Goal: Transaction & Acquisition: Purchase product/service

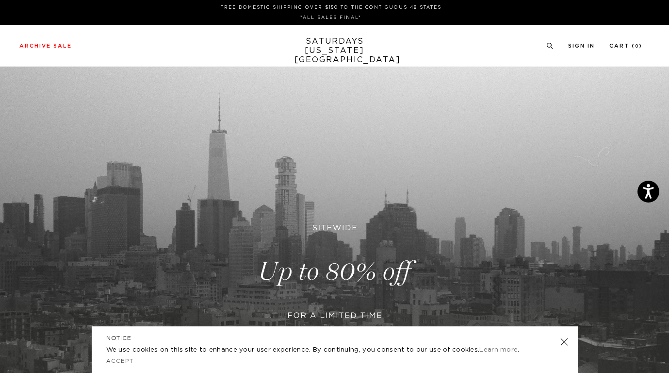
click at [365, 260] on link at bounding box center [334, 271] width 669 height 410
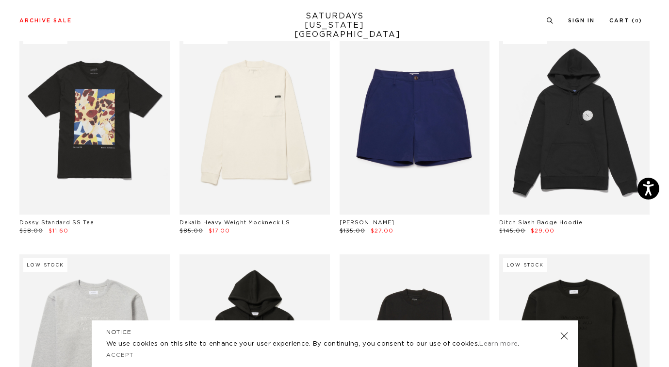
scroll to position [4592, 0]
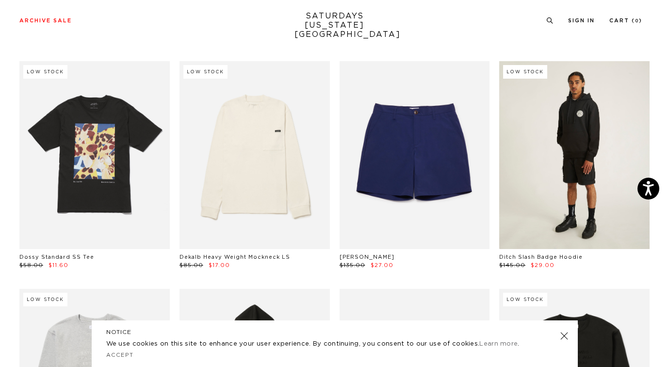
drag, startPoint x: 670, startPoint y: 5, endPoint x: 637, endPoint y: 134, distance: 133.7
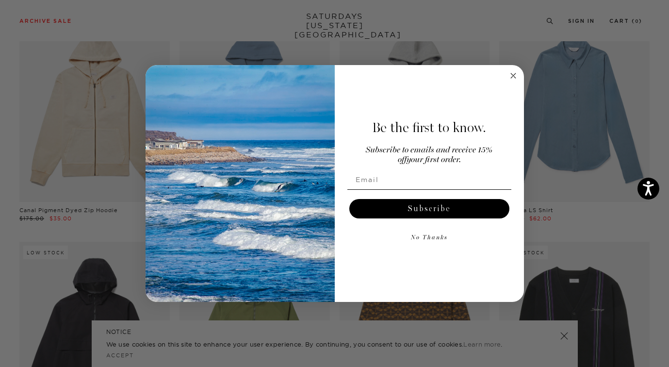
scroll to position [8755, 0]
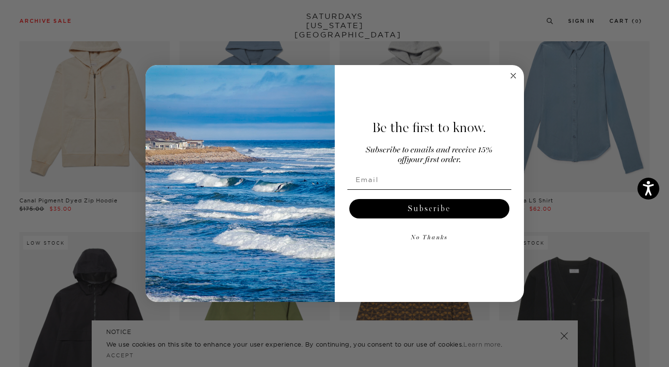
click at [513, 74] on circle "Close dialog" at bounding box center [513, 75] width 11 height 11
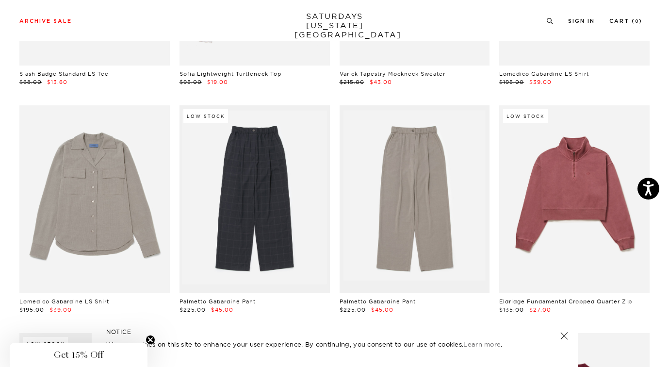
scroll to position [12534, 0]
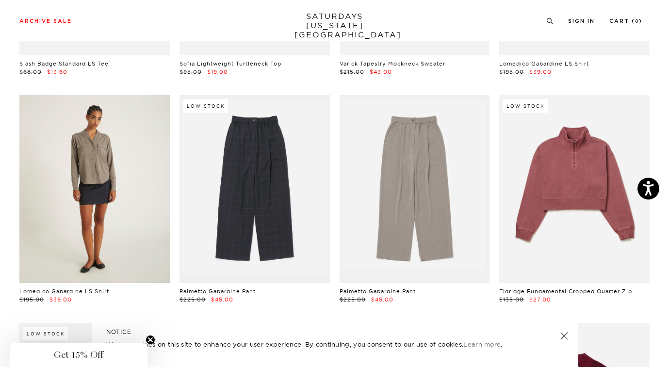
click at [91, 217] on link at bounding box center [94, 189] width 150 height 188
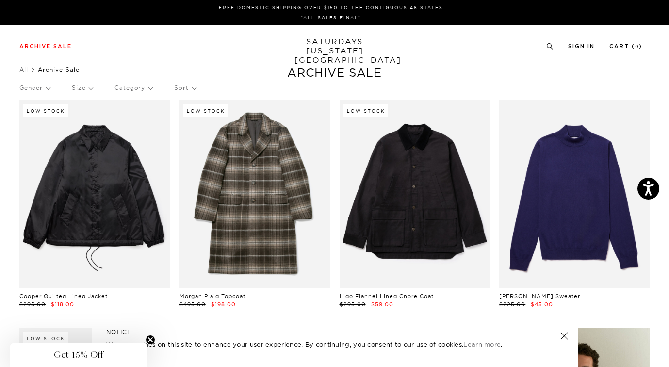
click at [49, 88] on p "Gender" at bounding box center [34, 88] width 31 height 22
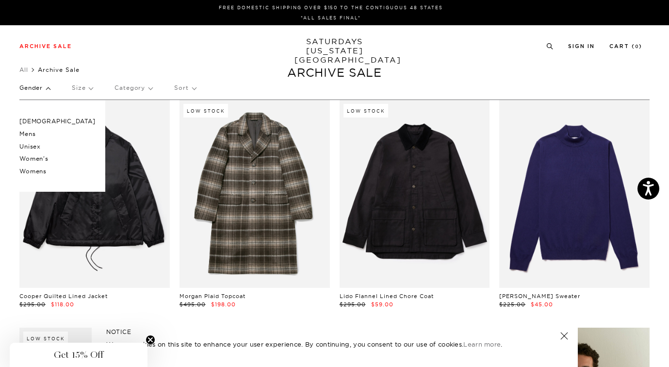
click at [37, 122] on p "[DEMOGRAPHIC_DATA]" at bounding box center [57, 121] width 76 height 13
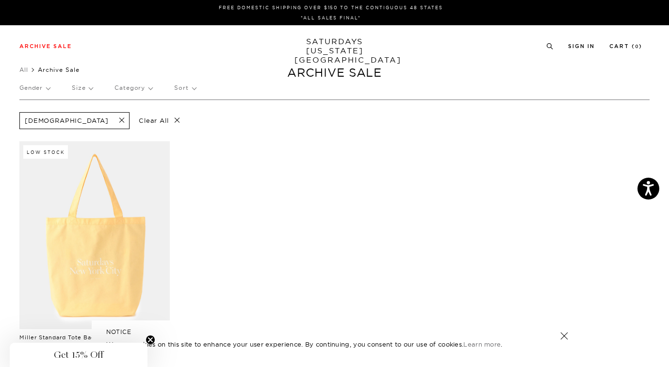
click at [109, 120] on span at bounding box center [119, 120] width 20 height 9
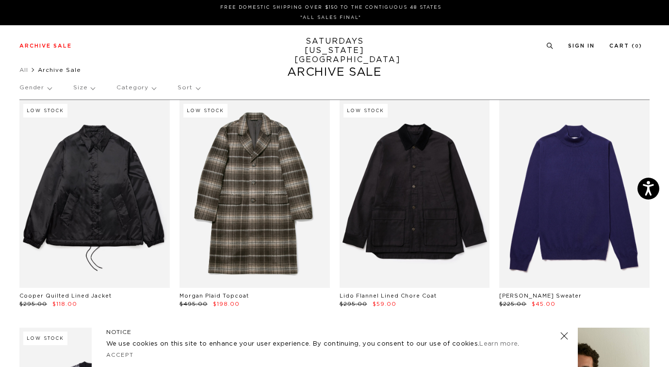
click at [49, 87] on p "Gender" at bounding box center [35, 88] width 32 height 22
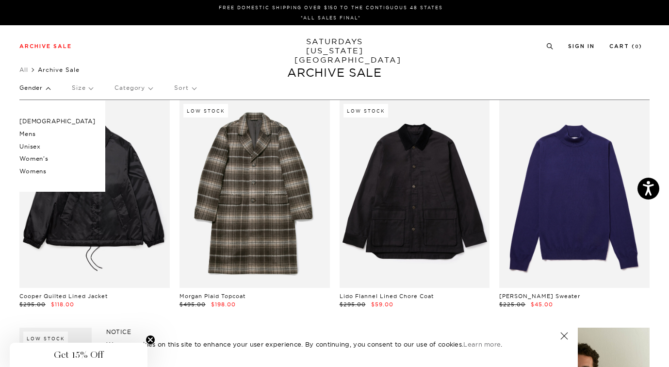
click at [33, 132] on p "Mens" at bounding box center [57, 134] width 76 height 13
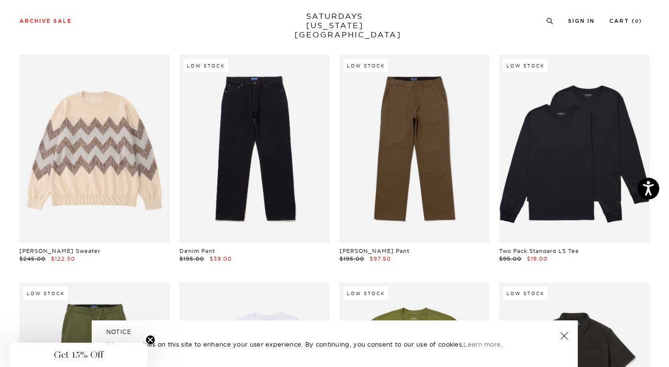
scroll to position [11241, 0]
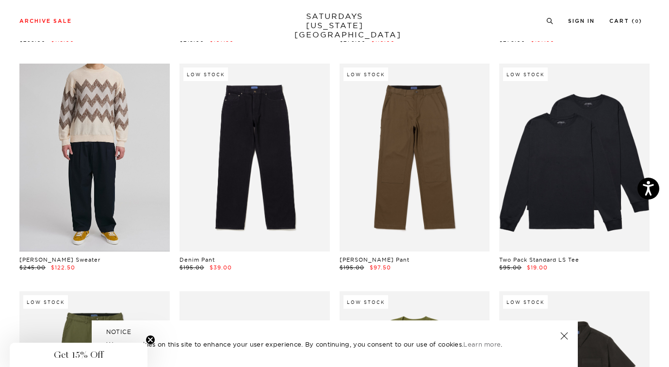
click at [123, 145] on link at bounding box center [94, 158] width 150 height 188
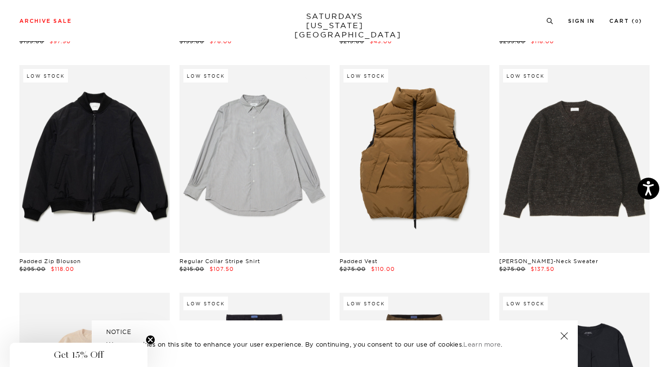
scroll to position [10995, 0]
